Goal: Communication & Community: Answer question/provide support

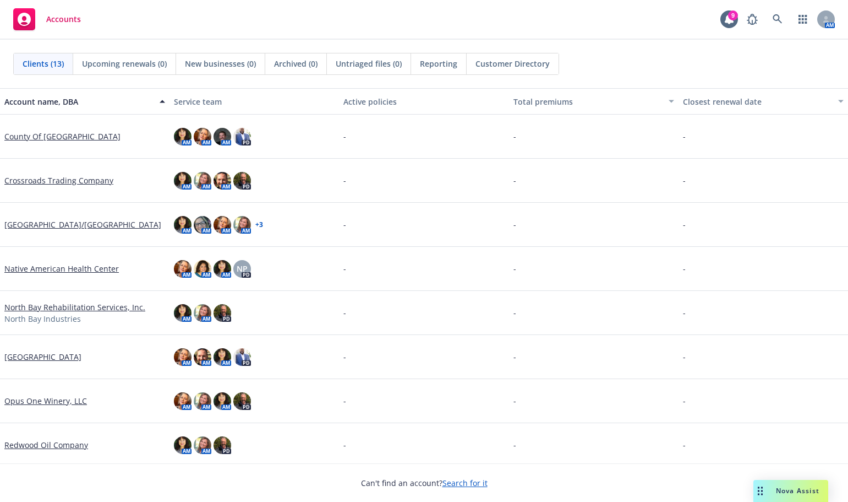
click at [783, 487] on span "Nova Assist" at bounding box center [797, 490] width 43 height 9
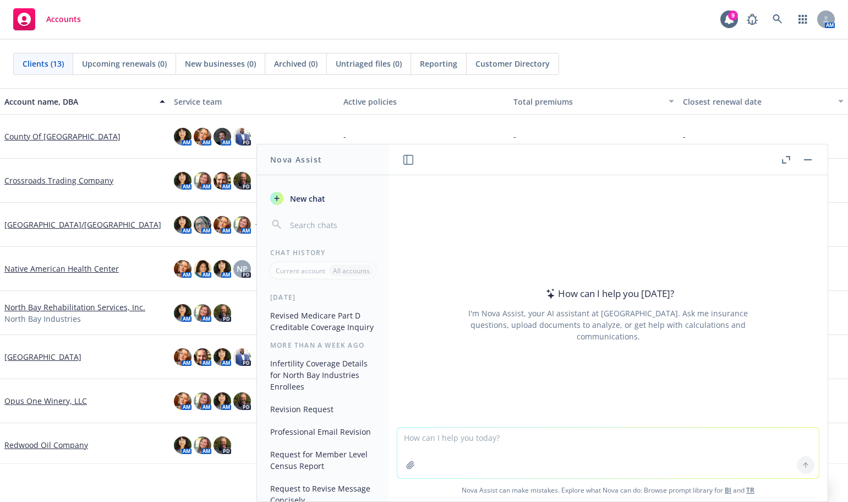
click at [405, 437] on textarea at bounding box center [609, 452] width 422 height 51
type textarea "Please present in a professional and concise matter:"
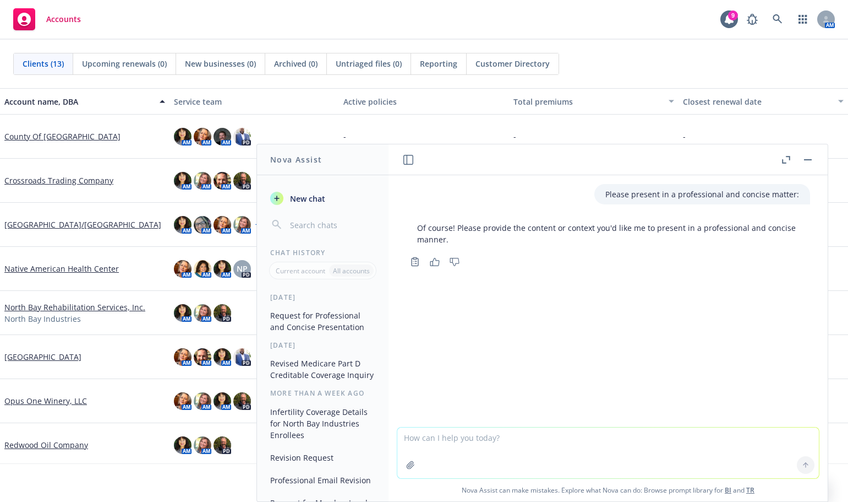
click at [12, 383] on div "Opus One Winery, LLC" at bounding box center [85, 401] width 170 height 44
click at [402, 439] on textarea at bounding box center [609, 452] width 422 height 51
paste textarea "We are updating eligibility in our system for all our clients, so we will need …"
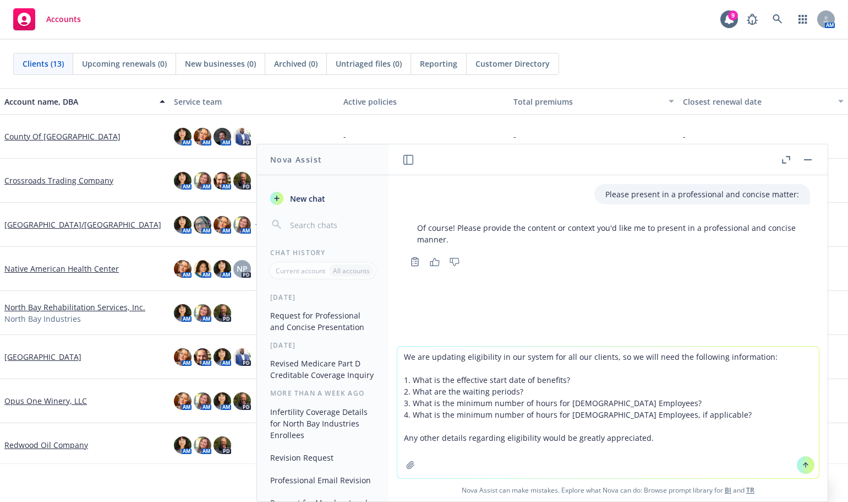
type textarea "We are updating eligibility in our system for all our clients, so we will need …"
click at [802, 466] on icon at bounding box center [806, 465] width 8 height 8
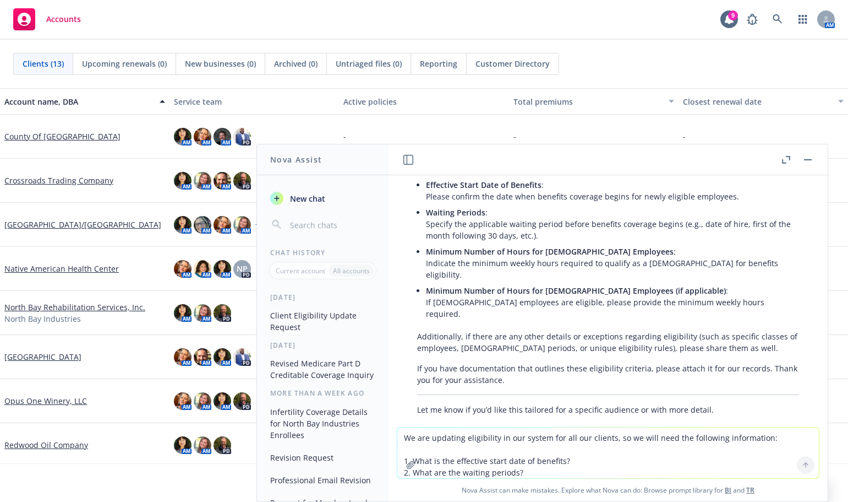
scroll to position [349, 0]
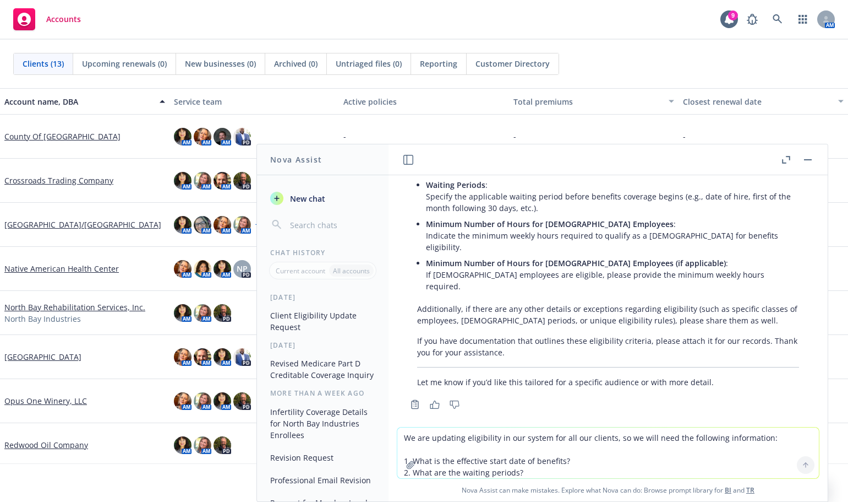
click at [403, 439] on textarea "We are updating eligibility in our system for all our clients, so we will need …" at bounding box center [609, 452] width 422 height 51
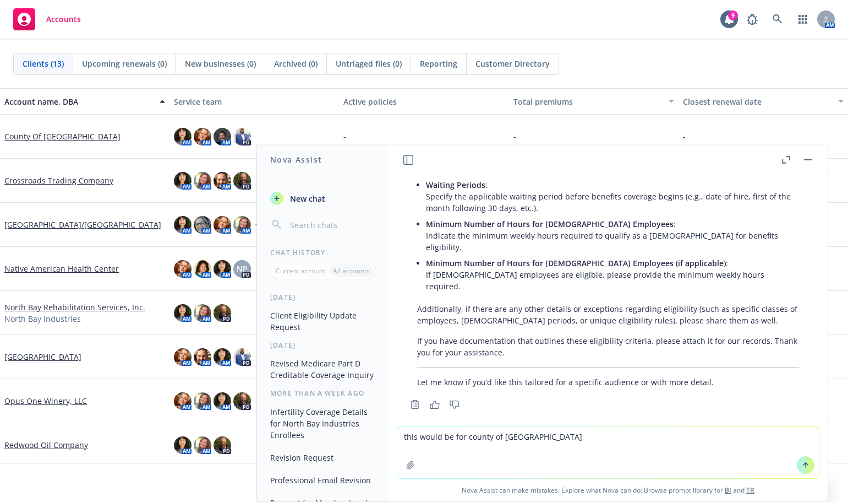
type textarea "this would be for county of [GEOGRAPHIC_DATA]"
click at [804, 464] on icon at bounding box center [806, 463] width 4 height 2
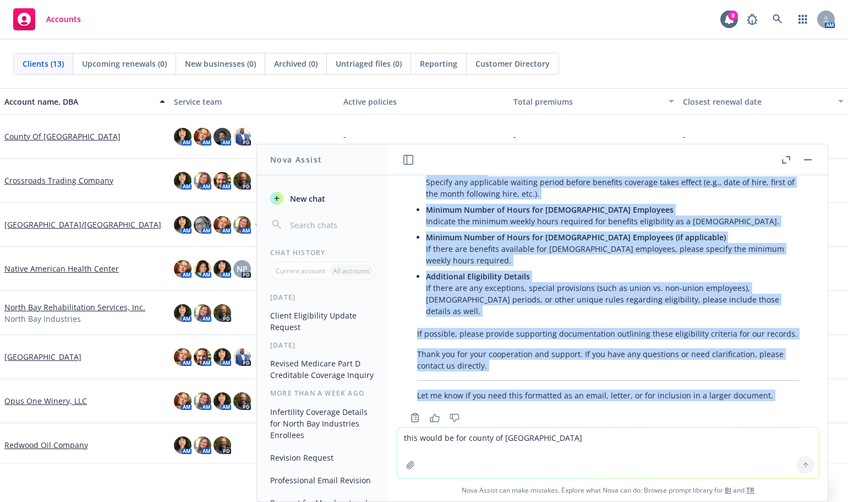
scroll to position [764, 0]
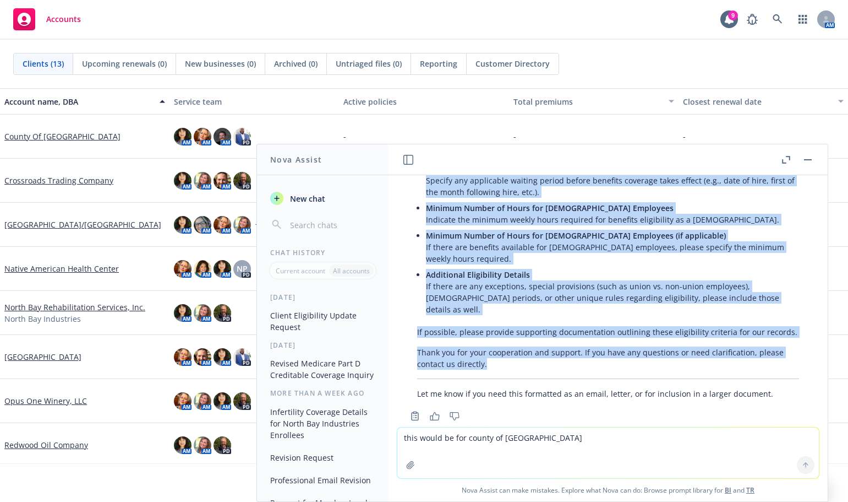
drag, startPoint x: 417, startPoint y: 237, endPoint x: 531, endPoint y: 353, distance: 162.7
click at [531, 353] on div "Thank you for clarifying. Here’s a revised version tailored specifically for th…" at bounding box center [608, 224] width 404 height 360
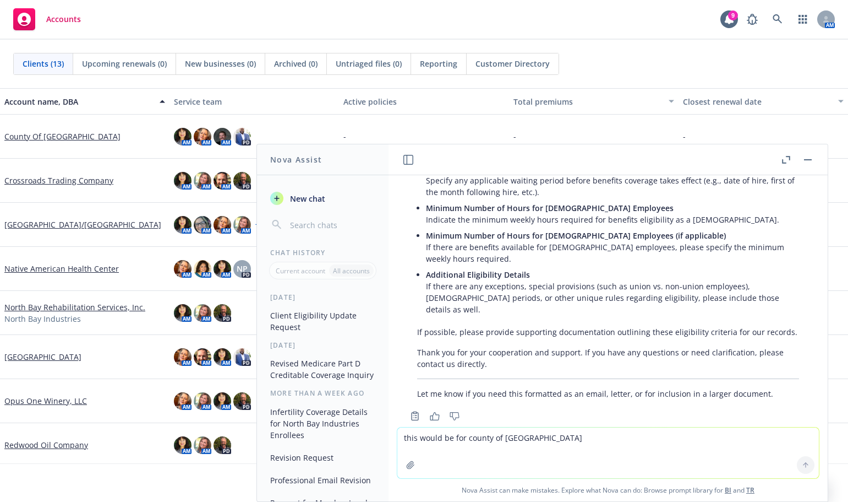
click at [595, 408] on div "Copy to clipboard Thumbs up Thumbs down" at bounding box center [608, 415] width 404 height 15
click at [773, 388] on p "Let me know if you need this formatted as an email, letter, or for inclusion in…" at bounding box center [608, 394] width 382 height 12
drag, startPoint x: 788, startPoint y: 373, endPoint x: 777, endPoint y: 374, distance: 11.1
click at [785, 373] on div "Thank you for clarifying. Here’s a revised version tailored specifically for th…" at bounding box center [608, 224] width 404 height 360
click at [409, 443] on textarea "this would be for county of [GEOGRAPHIC_DATA]" at bounding box center [609, 452] width 422 height 51
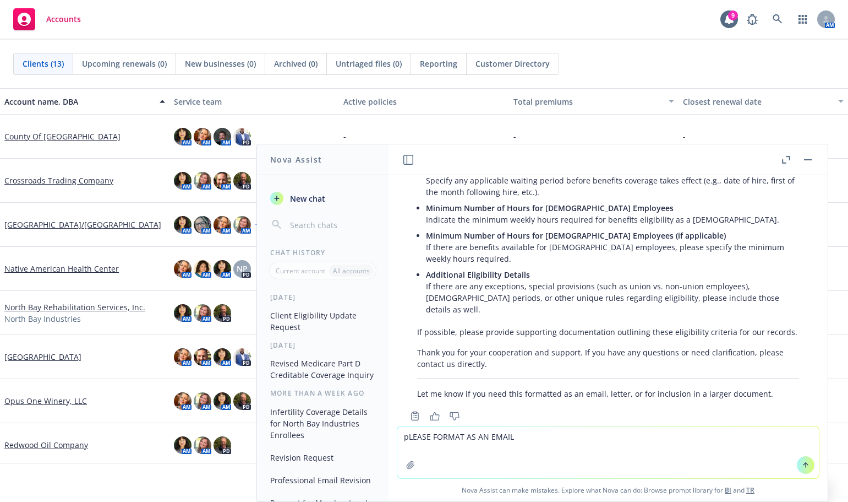
type textarea "pLEASE FORMAT AS AN EMAIL"
click at [802, 465] on icon at bounding box center [806, 465] width 8 height 8
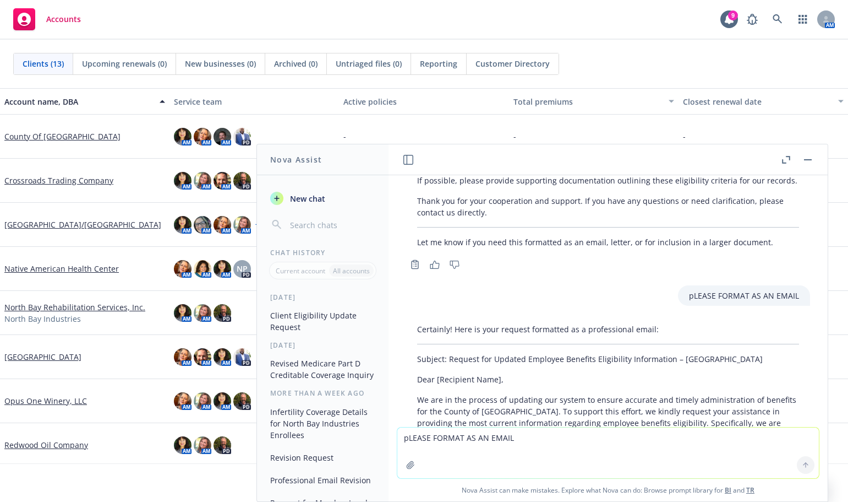
scroll to position [905, 0]
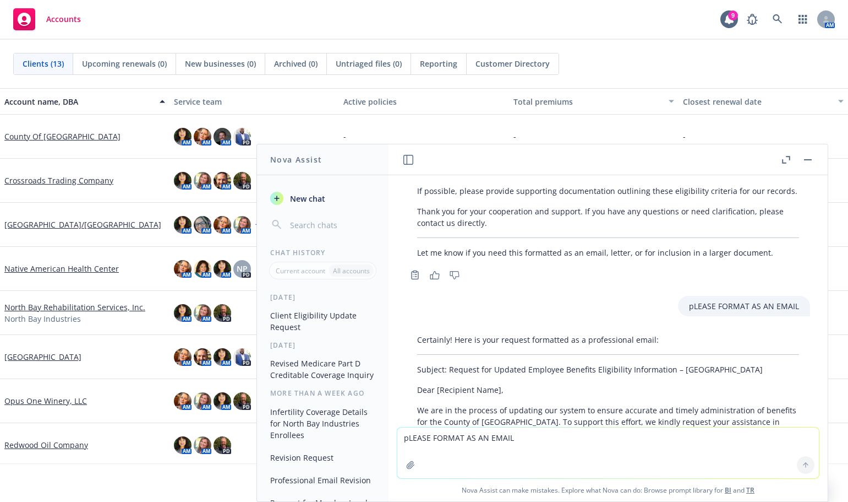
click at [691, 384] on p "Dear [Recipient Name]," at bounding box center [608, 390] width 382 height 12
drag, startPoint x: 447, startPoint y: 345, endPoint x: 748, endPoint y: 340, distance: 300.7
click at [753, 363] on p "Subject: Request for Updated Employee Benefits Eligibility Information – [GEOGR…" at bounding box center [608, 369] width 382 height 12
copy p "Request for Updated Employee Benefits Eligibility Information – [GEOGRAPHIC_DAT…"
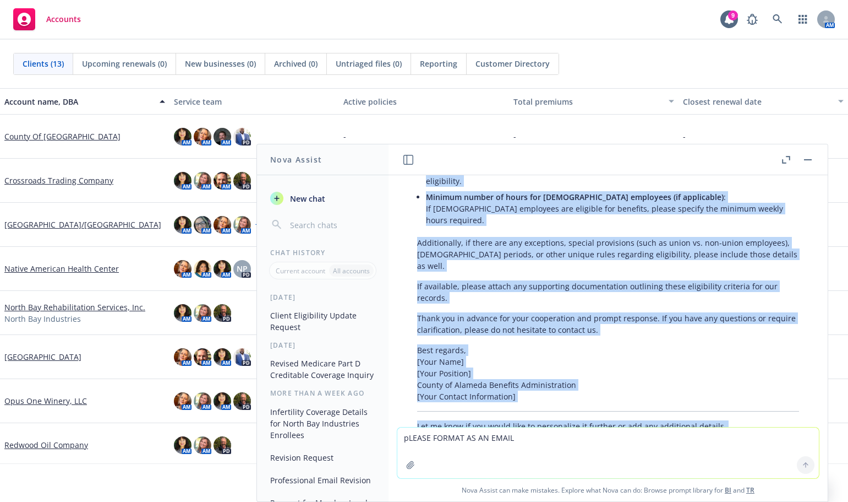
scroll to position [1290, 0]
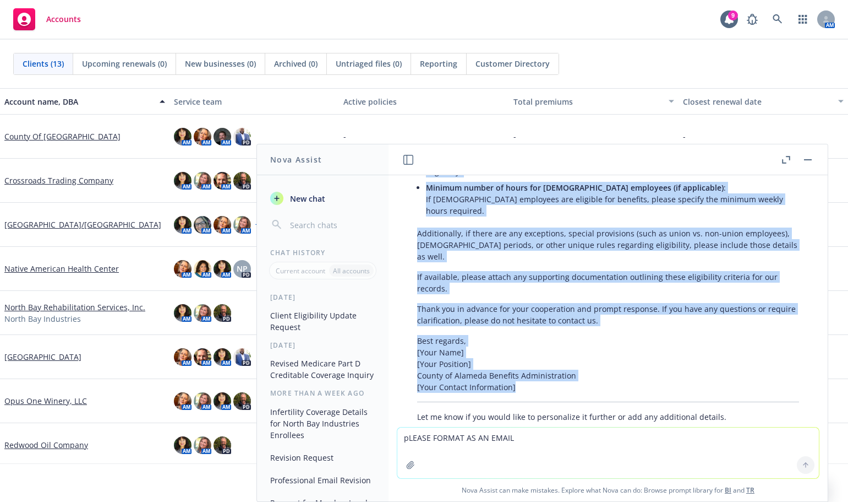
drag, startPoint x: 417, startPoint y: 222, endPoint x: 561, endPoint y: 349, distance: 191.5
click at [561, 349] on div "Certainly! Here is your request formatted as a professional email: Subject: Req…" at bounding box center [608, 185] width 404 height 483
copy div "We are in the process of updating our system to ensure accurate and timely admi…"
click at [651, 303] on p "Thank you in advance for your cooperation and prompt response. If you have any …" at bounding box center [608, 314] width 382 height 23
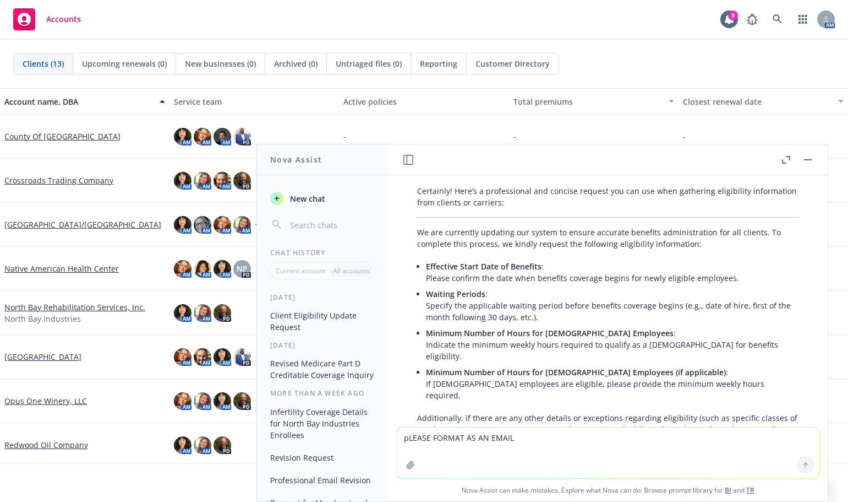
scroll to position [220, 0]
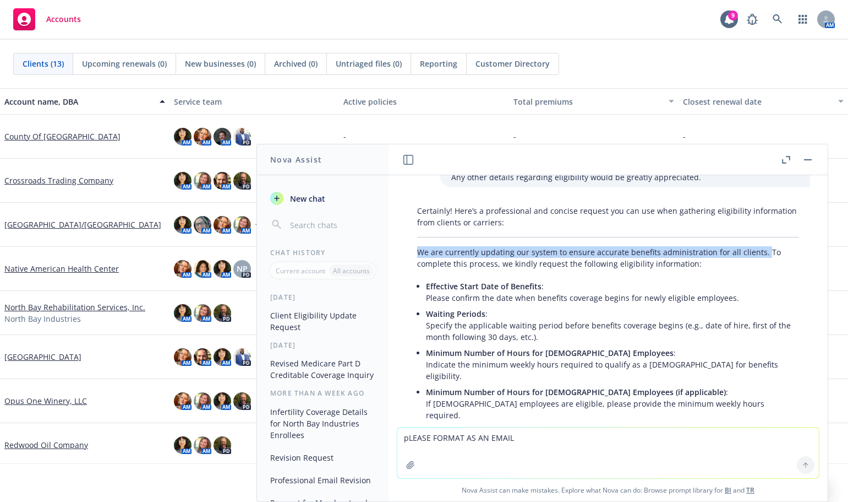
drag, startPoint x: 761, startPoint y: 253, endPoint x: 417, endPoint y: 249, distance: 344.1
click at [417, 249] on div "Certainly! Here’s a professional and concise request you can use when gathering…" at bounding box center [608, 360] width 404 height 320
copy p "We are currently updating our system to ensure accurate benefits administration…"
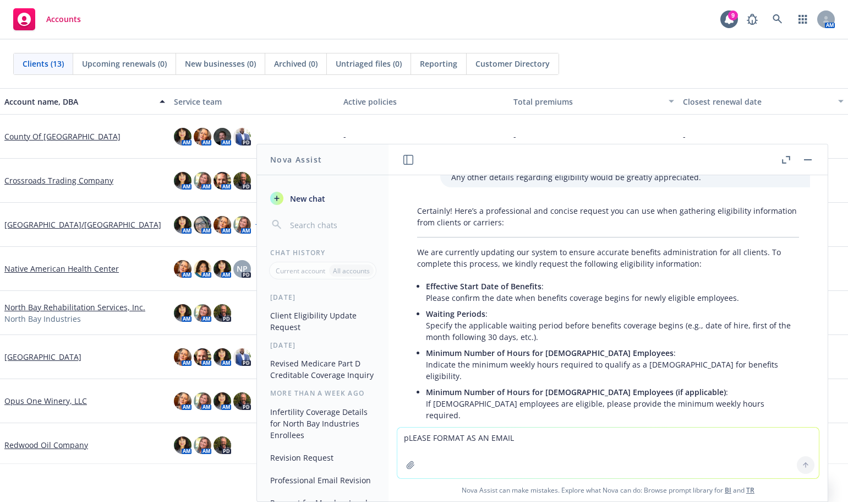
click at [436, 276] on div "Certainly! Here’s a professional and concise request you can use when gathering…" at bounding box center [608, 360] width 404 height 320
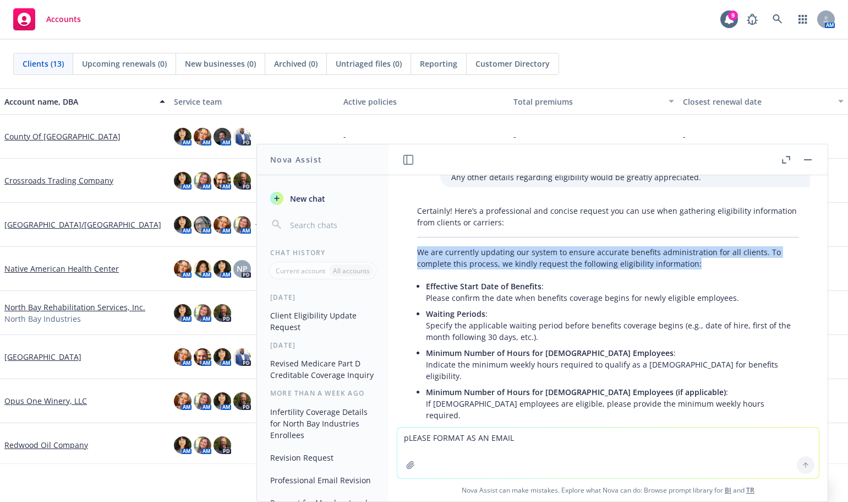
drag, startPoint x: 420, startPoint y: 252, endPoint x: 695, endPoint y: 269, distance: 276.4
click at [695, 269] on p "We are currently updating our system to ensure accurate benefits administration…" at bounding box center [608, 257] width 382 height 23
copy p "We are currently updating our system to ensure accurate benefits administration…"
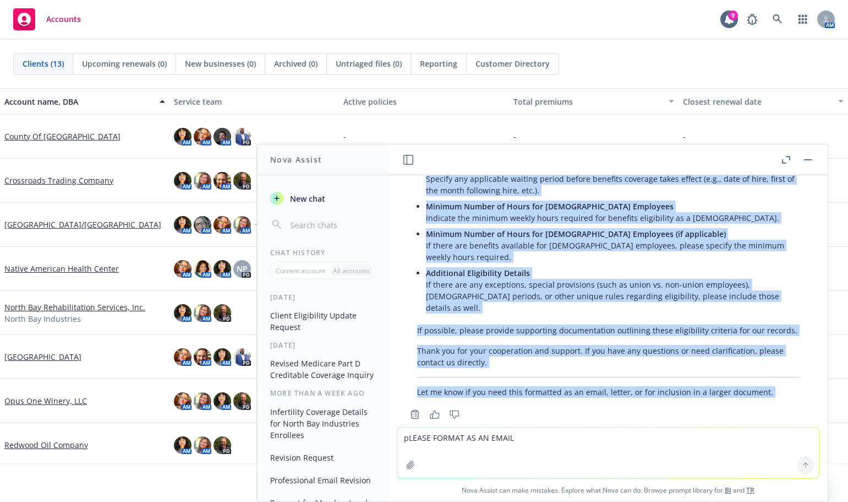
scroll to position [910, 0]
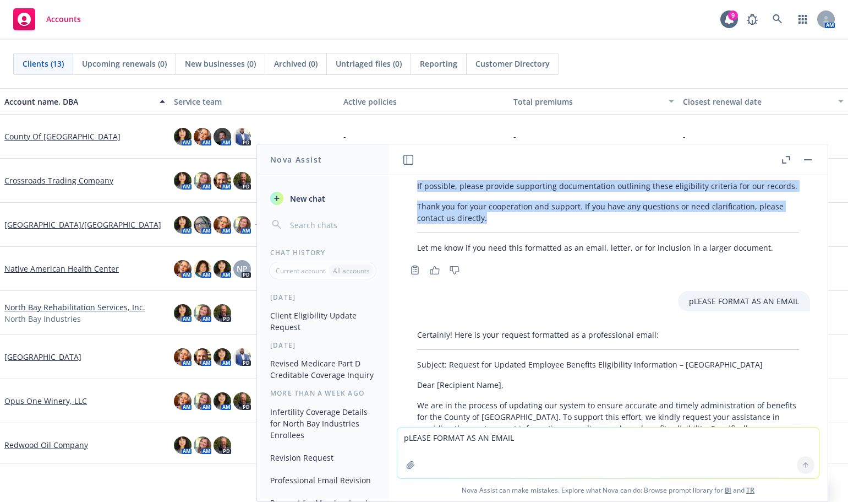
drag, startPoint x: 547, startPoint y: 243, endPoint x: 654, endPoint y: 195, distance: 116.8
click at [654, 195] on div "Thank you for clarifying. Here’s a revised version tailored specifically for th…" at bounding box center [608, 78] width 404 height 360
copy div "To facilitate this update, we kindly request your assistance in providing detai…"
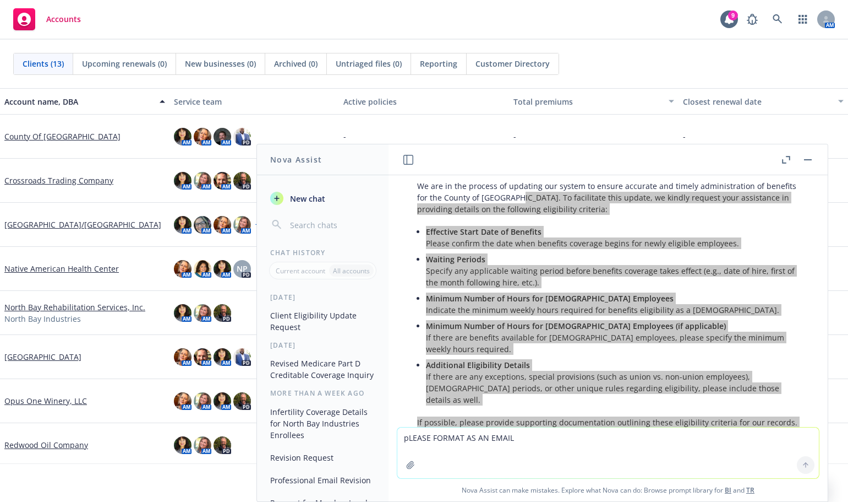
scroll to position [524, 0]
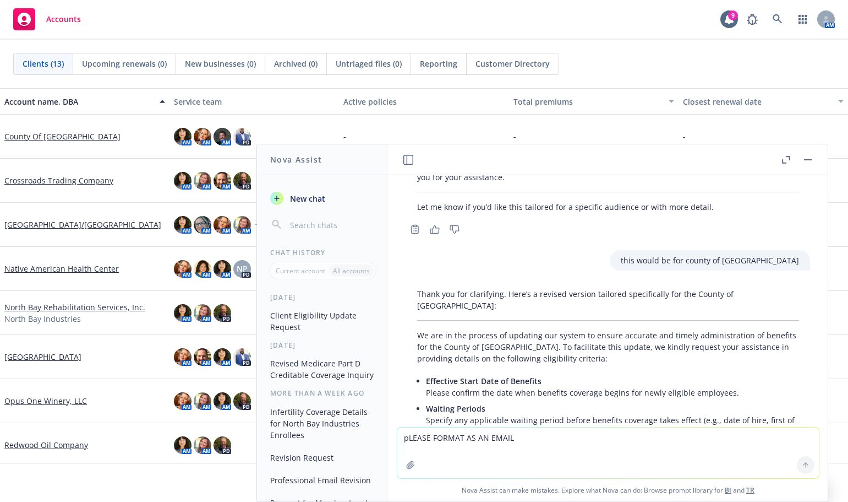
click at [540, 329] on p "We are in the process of updating our system to ensure accurate and timely admi…" at bounding box center [608, 346] width 382 height 35
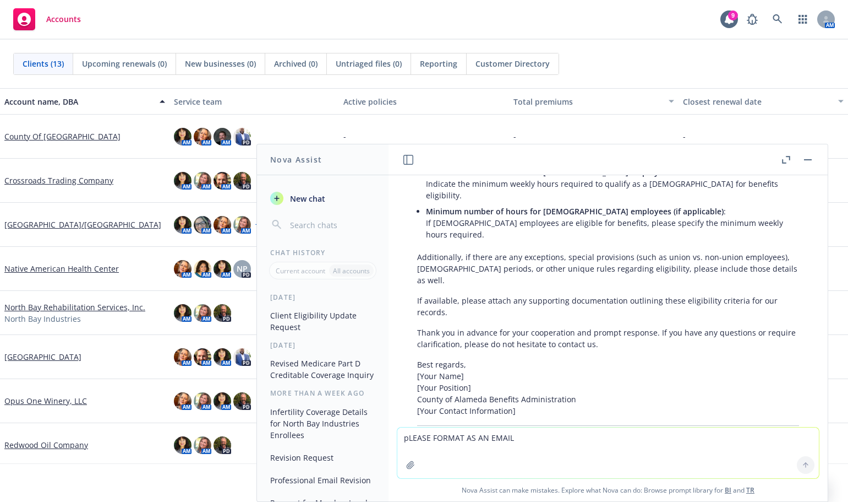
scroll to position [1290, 0]
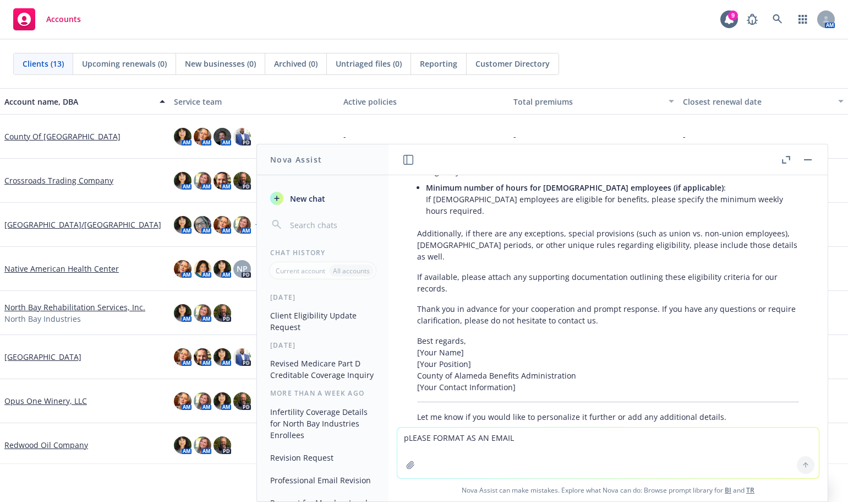
click at [406, 439] on textarea "pLEASE FORMAT AS AN EMAIL" at bounding box center [609, 452] width 422 height 51
type textarea "Yes, please personalize further."
click at [803, 465] on icon at bounding box center [806, 465] width 8 height 8
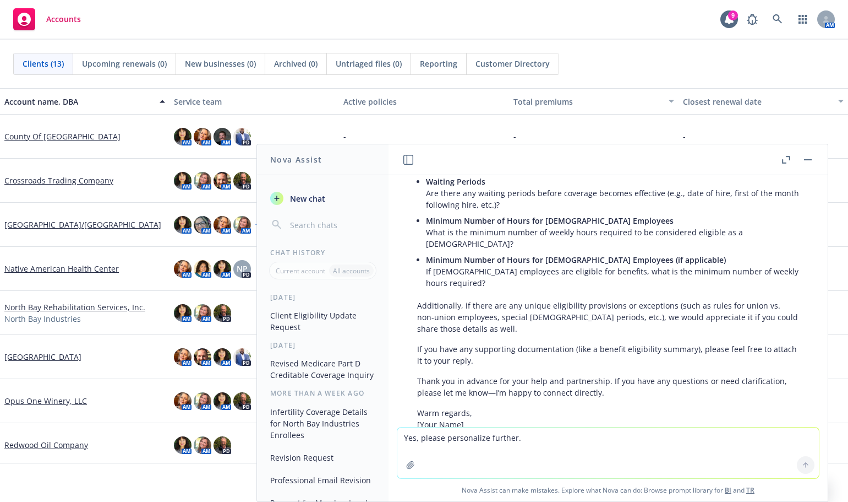
scroll to position [1828, 0]
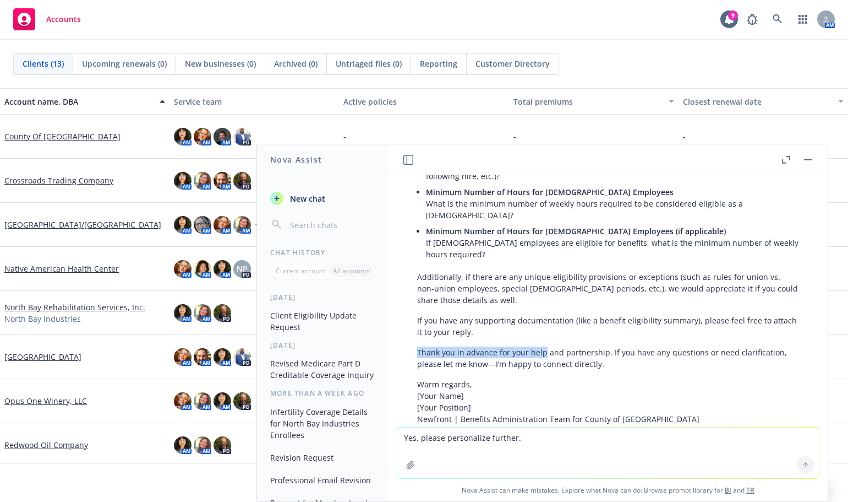
drag, startPoint x: 545, startPoint y: 306, endPoint x: 415, endPoint y: 308, distance: 130.0
click at [415, 308] on div "Absolutely! Here is a more personalized version of the email, incorporating a w…" at bounding box center [608, 218] width 404 height 526
copy p "Thank you in advance for your help"
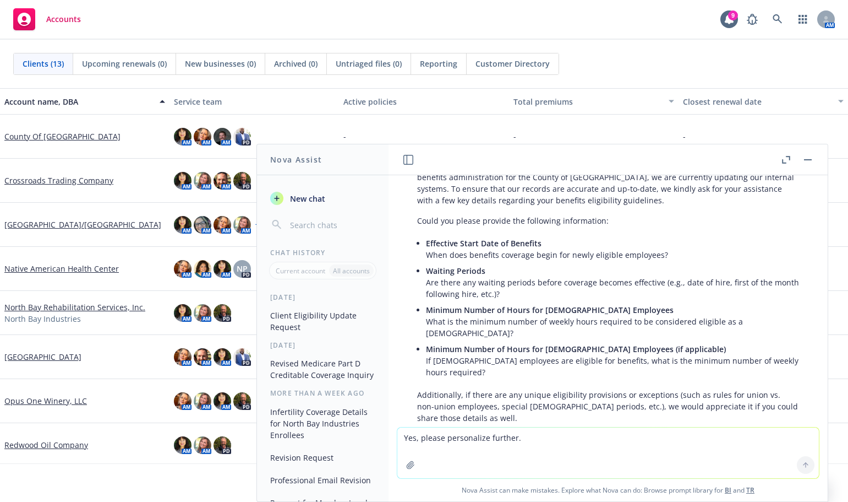
scroll to position [1718, 0]
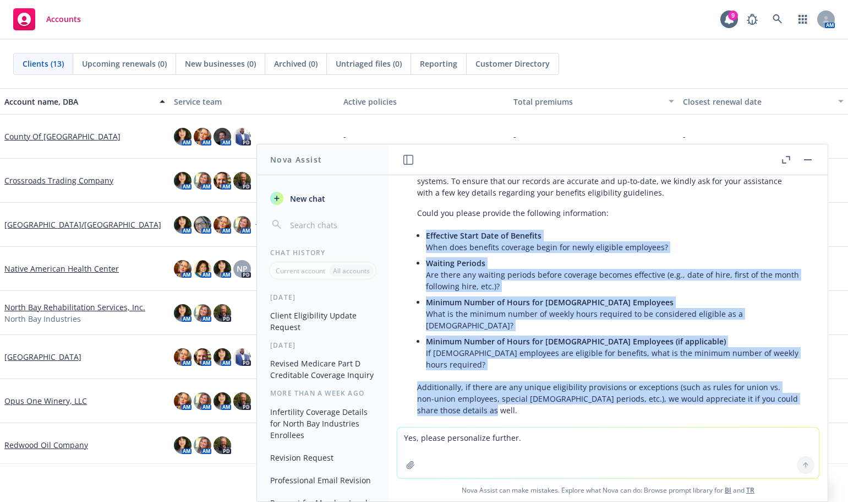
drag, startPoint x: 426, startPoint y: 188, endPoint x: 639, endPoint y: 371, distance: 280.7
click at [641, 373] on div "Absolutely! Here is a more personalized version of the email, incorporating a w…" at bounding box center [608, 329] width 404 height 526
copy div "Effective Start Date of Benefits When does benefits coverage begin for newly el…"
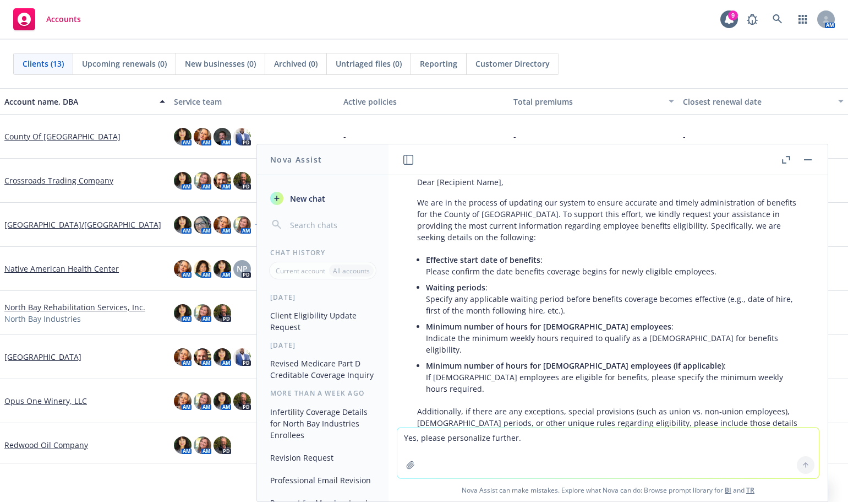
scroll to position [1167, 0]
